Goal: Task Accomplishment & Management: Manage account settings

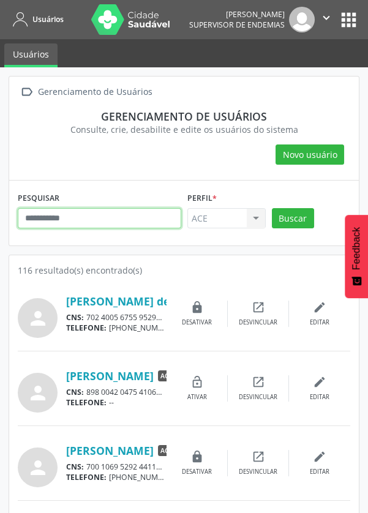
click at [94, 226] on input "text" at bounding box center [100, 218] width 164 height 21
type input "******"
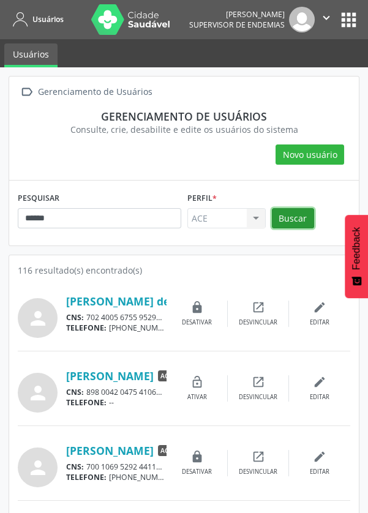
click at [301, 224] on button "Buscar" at bounding box center [293, 218] width 42 height 21
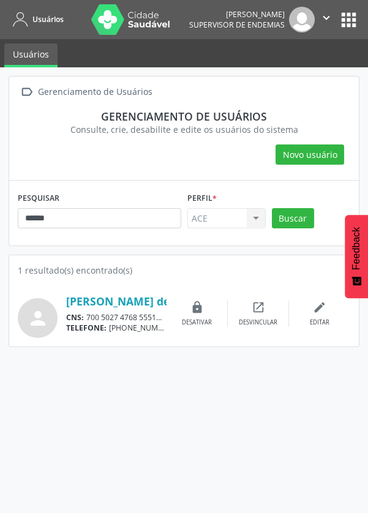
click at [318, 320] on div "Editar" at bounding box center [320, 322] width 20 height 9
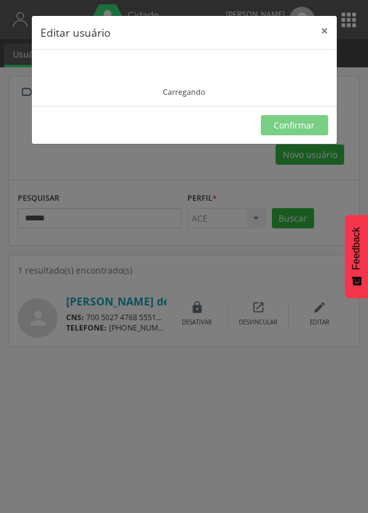
type input "**********"
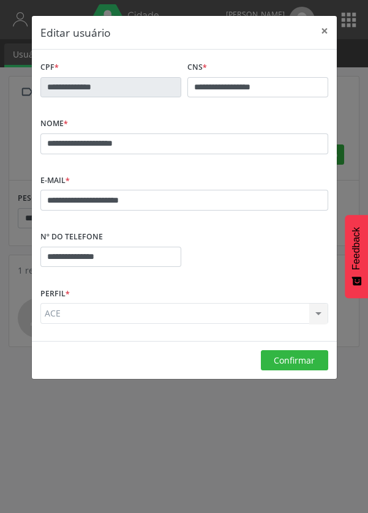
click at [310, 316] on div "ACE ACE Nenhum resultado encontrado para: " " Não há nenhuma opção para ser exi…" at bounding box center [184, 313] width 288 height 21
click at [314, 316] on div "ACE ACE Nenhum resultado encontrado para: " " Não há nenhuma opção para ser exi…" at bounding box center [184, 313] width 288 height 21
click at [331, 30] on button "×" at bounding box center [324, 31] width 24 height 30
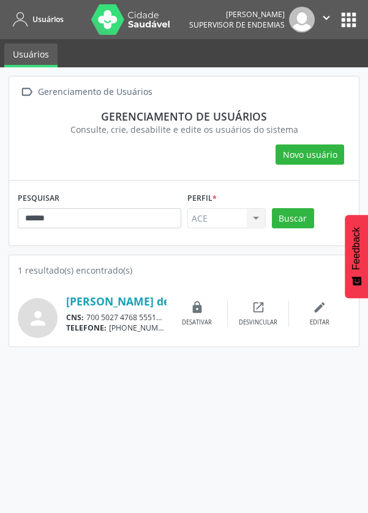
click at [136, 318] on div "CNS: 700 5027 4768 5551 CPF: 110.392.616-04" at bounding box center [116, 317] width 100 height 10
click at [96, 320] on div "CNS: 700 5027 4768 5551 CPF: 110.392.616-04" at bounding box center [116, 317] width 100 height 10
click at [321, 322] on div "Editar" at bounding box center [320, 322] width 20 height 9
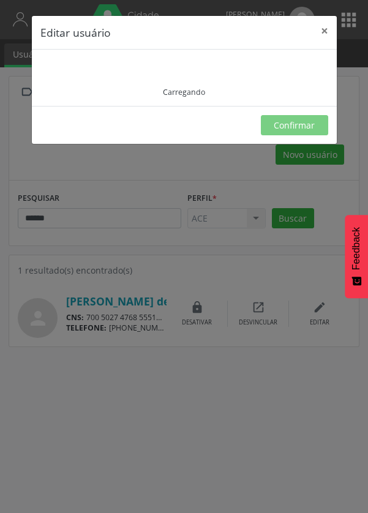
type input "**********"
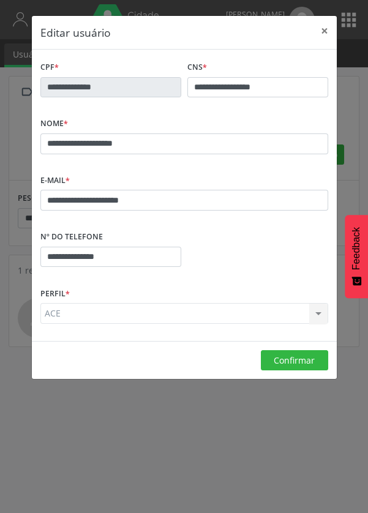
click at [313, 317] on div "ACE ACE Nenhum resultado encontrado para: " " Não há nenhuma opção para ser exi…" at bounding box center [184, 313] width 288 height 21
click at [312, 322] on div "ACE ACE Nenhum resultado encontrado para: " " Não há nenhuma opção para ser exi…" at bounding box center [184, 313] width 288 height 21
click at [312, 28] on button "×" at bounding box center [324, 31] width 24 height 30
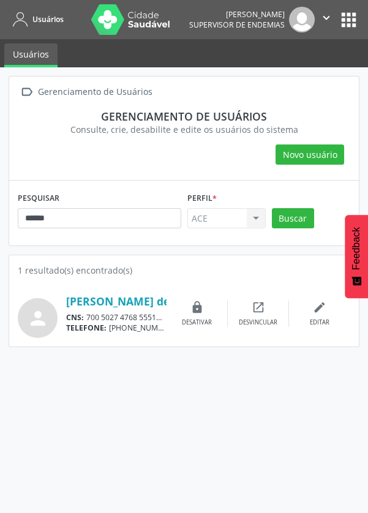
click at [148, 29] on img at bounding box center [131, 19] width 80 height 31
